Goal: Information Seeking & Learning: Learn about a topic

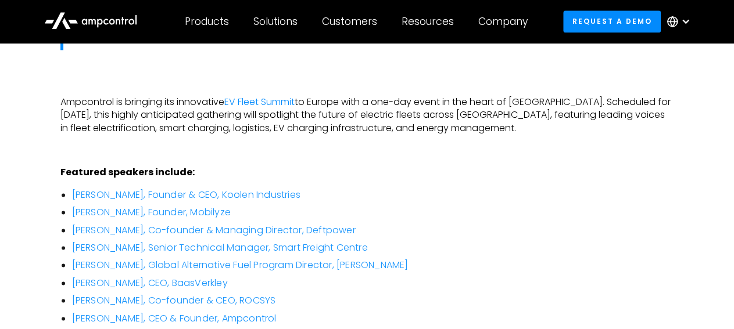
scroll to position [716, 0]
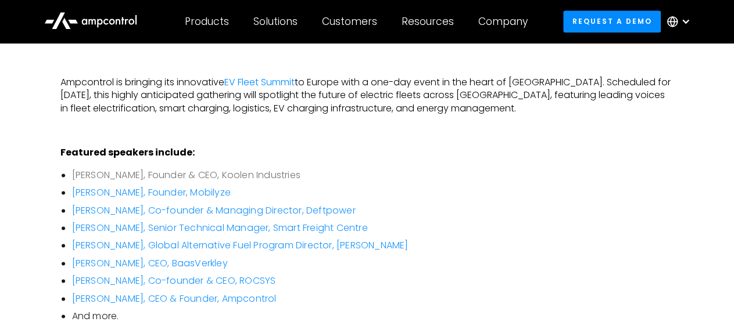
click at [256, 168] on link "[PERSON_NAME], Founder & CEO, Koolen Industries" at bounding box center [186, 174] width 228 height 13
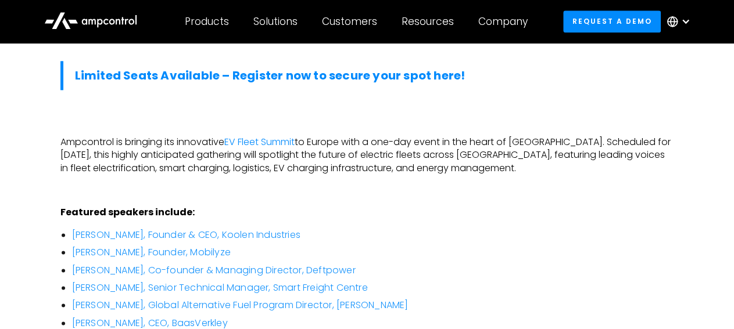
scroll to position [662, 0]
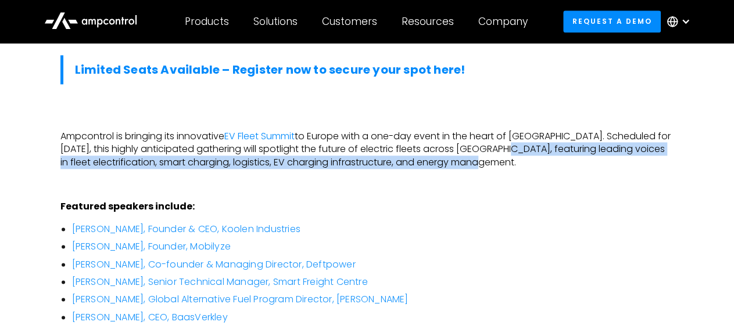
drag, startPoint x: 522, startPoint y: 133, endPoint x: 548, endPoint y: 118, distance: 30.2
click at [548, 130] on p "Ampcontrol is bringing its innovative EV Fleet Summit to Europe with a one-day …" at bounding box center [367, 149] width 614 height 39
click at [485, 136] on p "Ampcontrol is bringing its innovative EV Fleet Summit to Europe with a one-day …" at bounding box center [367, 149] width 614 height 39
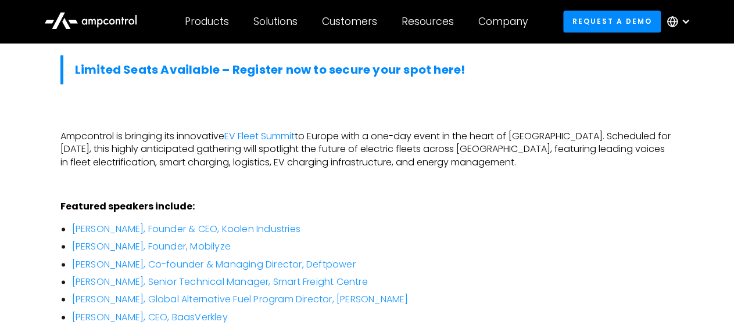
click at [520, 133] on p "Ampcontrol is bringing its innovative EV Fleet Summit to Europe with a one-day …" at bounding box center [367, 149] width 614 height 39
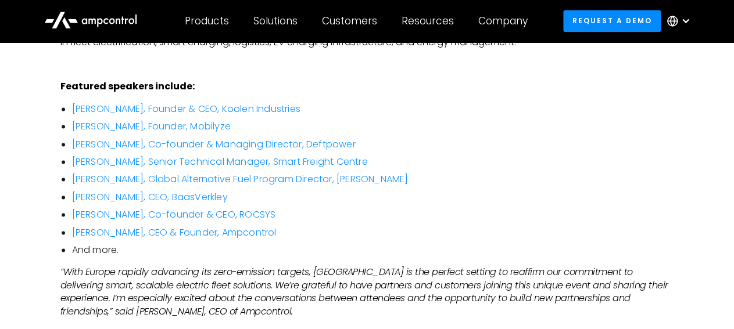
scroll to position [779, 0]
